Goal: Task Accomplishment & Management: Manage account settings

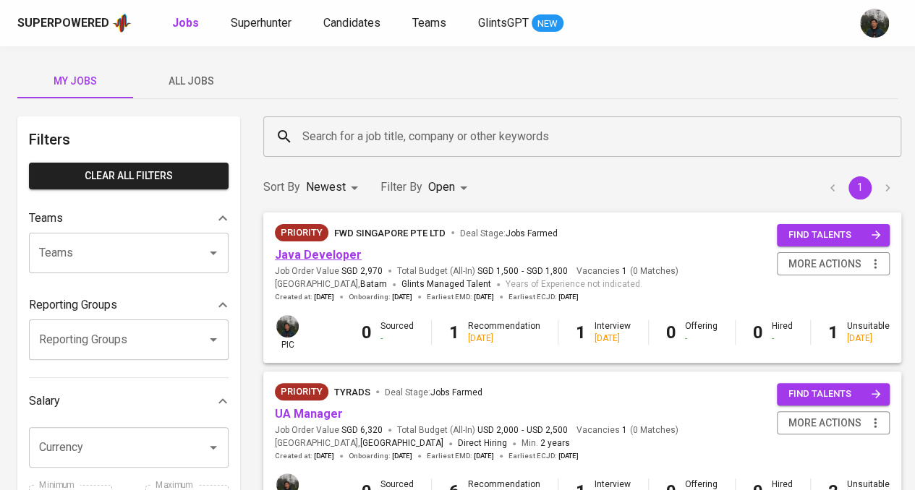
click at [334, 251] on link "Java Developer" at bounding box center [318, 255] width 87 height 14
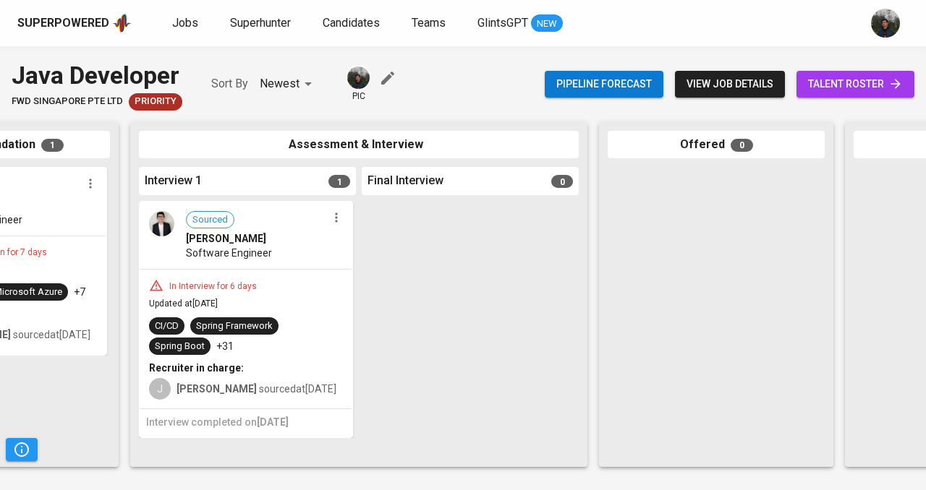
scroll to position [0, 383]
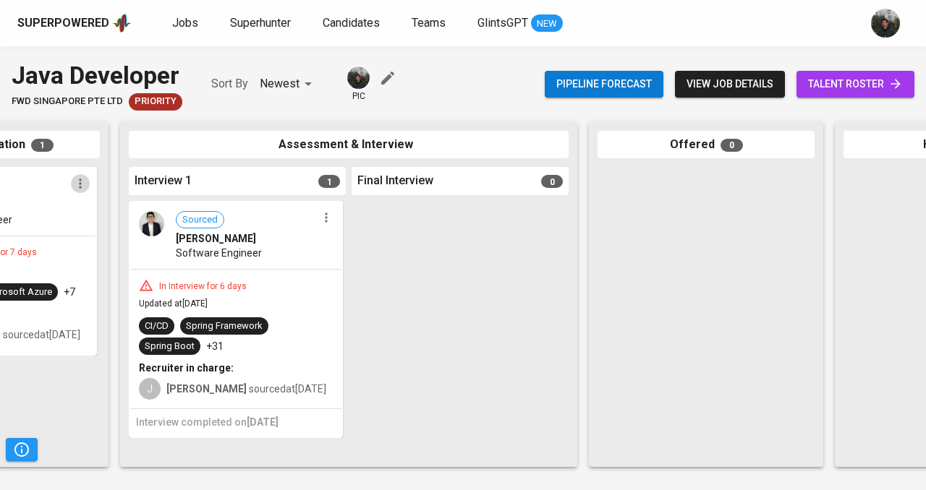
click at [77, 191] on icon "button" at bounding box center [80, 183] width 14 height 14
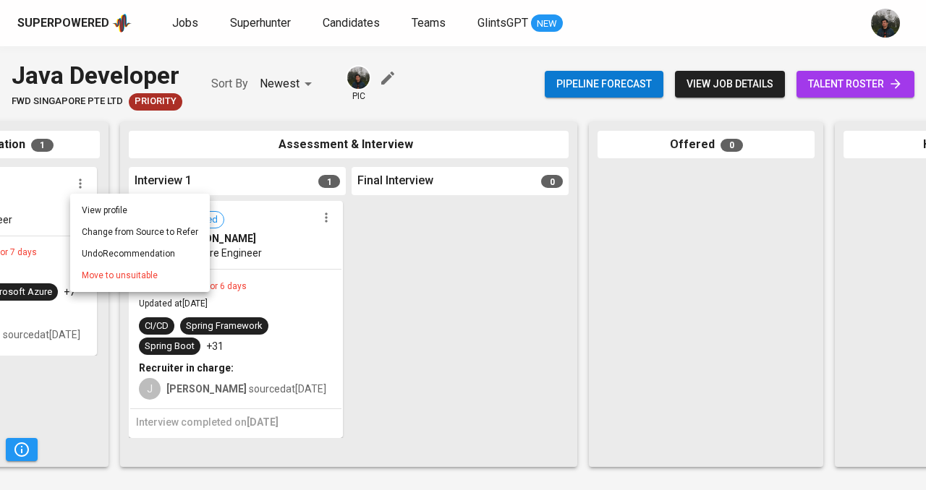
click at [127, 280] on span "Move to unsuitable" at bounding box center [120, 275] width 76 height 13
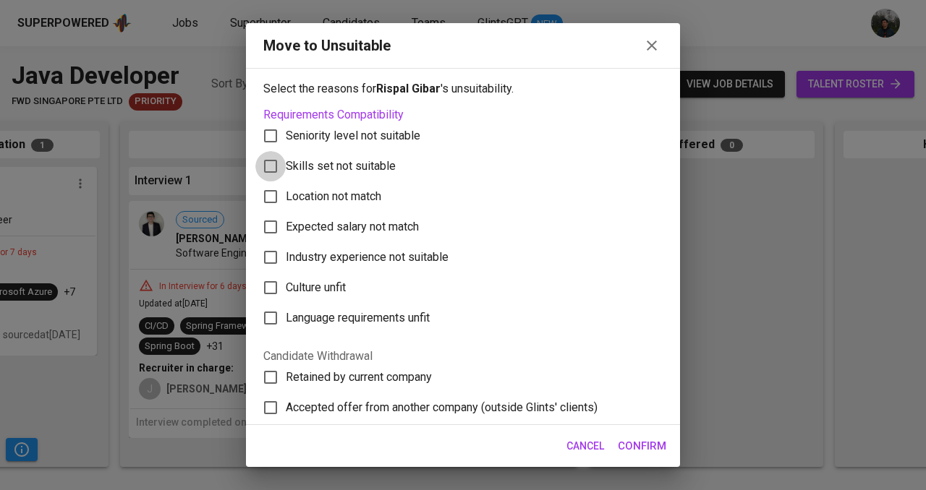
click at [268, 161] on input "Skills set not suitable" at bounding box center [270, 166] width 30 height 30
checkbox input "true"
click at [654, 445] on span "Confirm" at bounding box center [642, 446] width 48 height 19
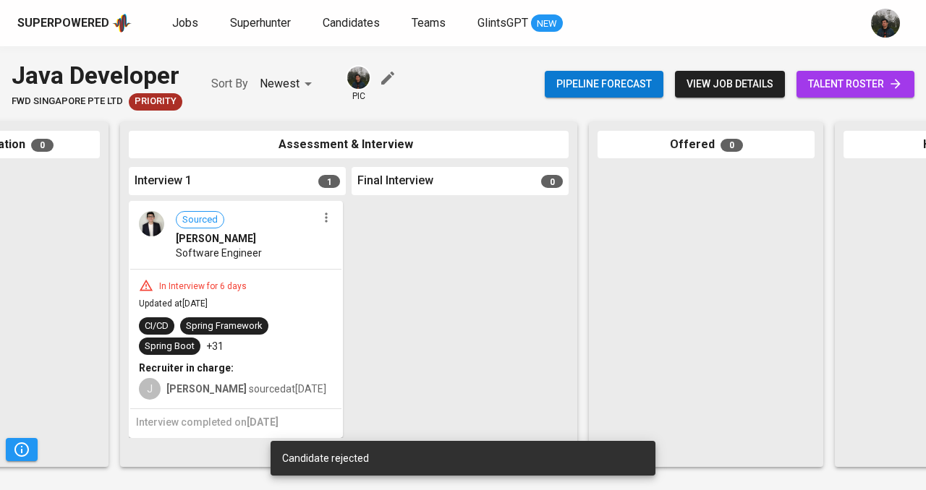
scroll to position [0, 383]
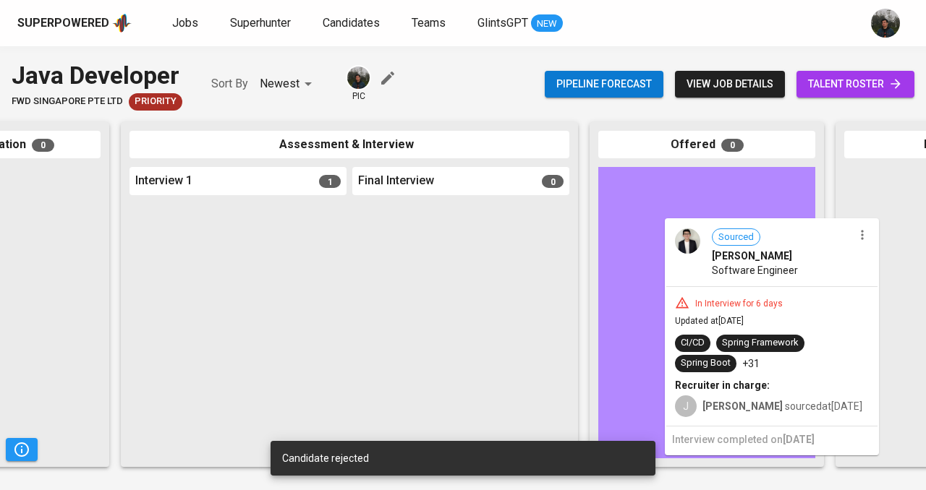
drag, startPoint x: 355, startPoint y: 234, endPoint x: 805, endPoint y: 244, distance: 449.9
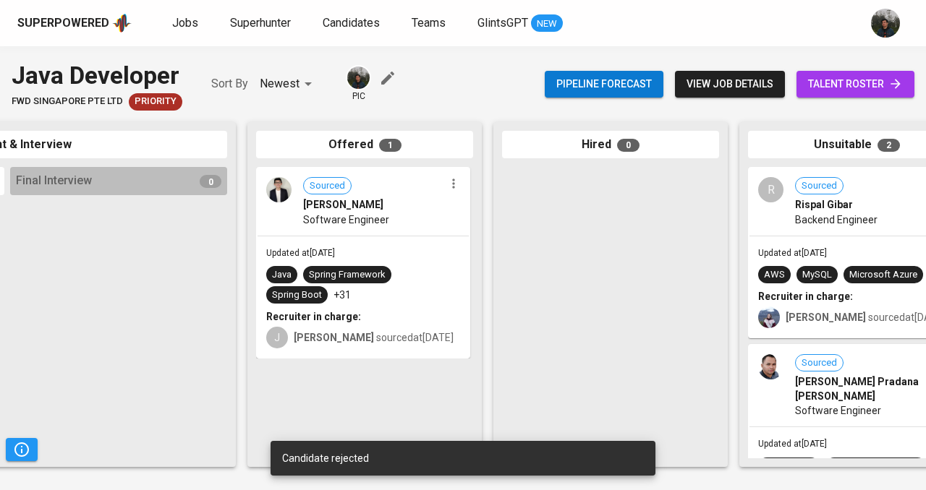
scroll to position [0, 796]
